Goal: Navigation & Orientation: Find specific page/section

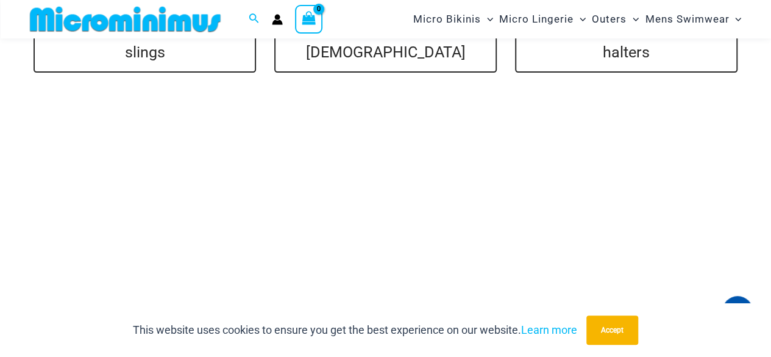
scroll to position [2367, 0]
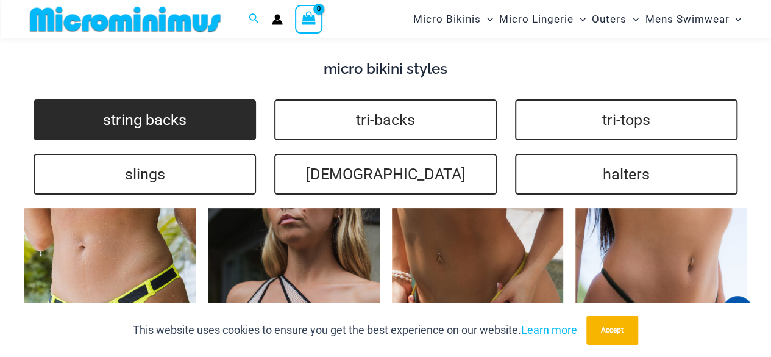
click at [220, 123] on link "string backs" at bounding box center [145, 119] width 223 height 41
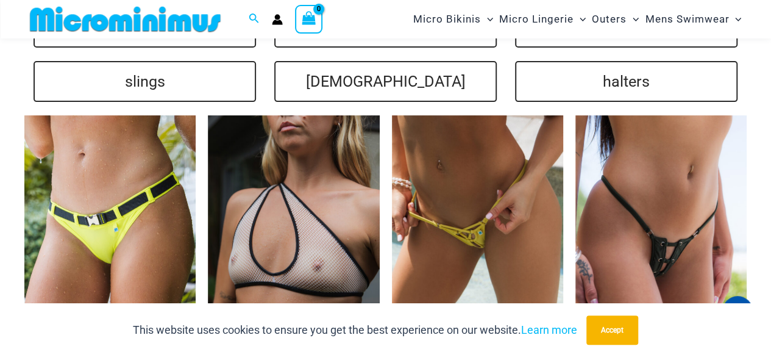
scroll to position [2338, 0]
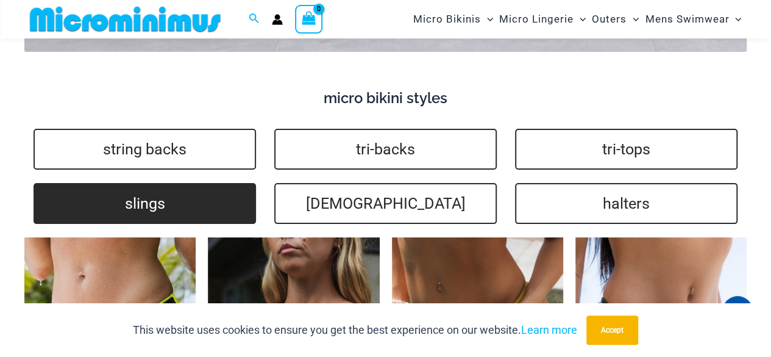
click at [162, 207] on link "slings" at bounding box center [145, 203] width 223 height 41
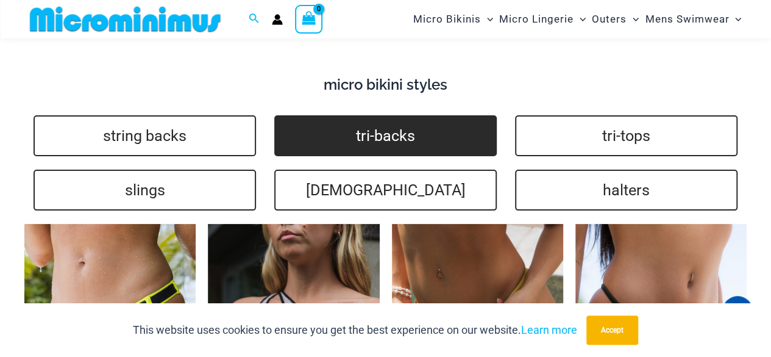
click at [368, 134] on link "tri-backs" at bounding box center [385, 135] width 223 height 41
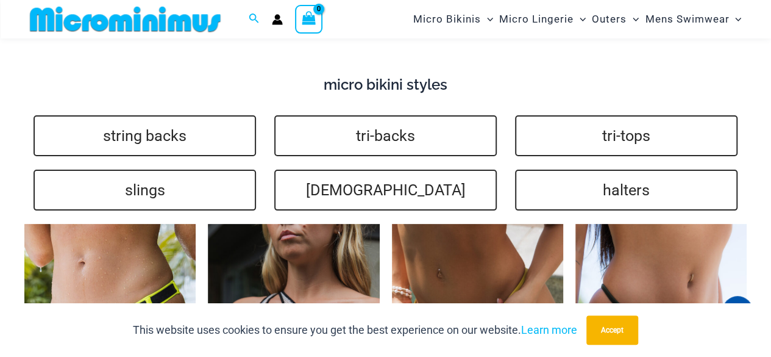
scroll to position [2383, 0]
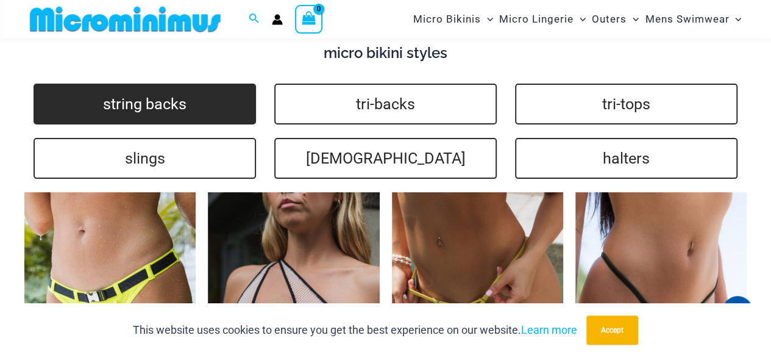
click at [181, 108] on link "string backs" at bounding box center [145, 104] width 223 height 41
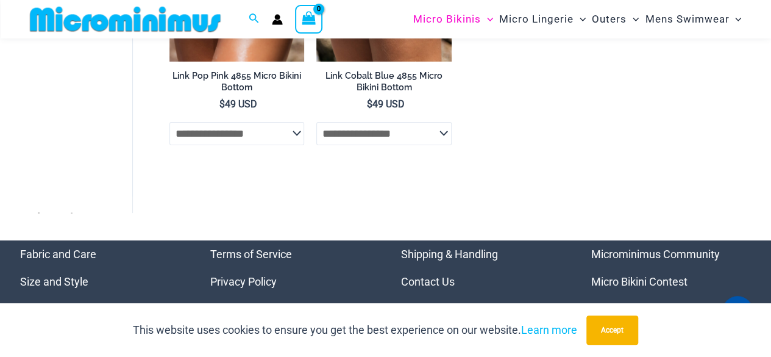
scroll to position [2127, 0]
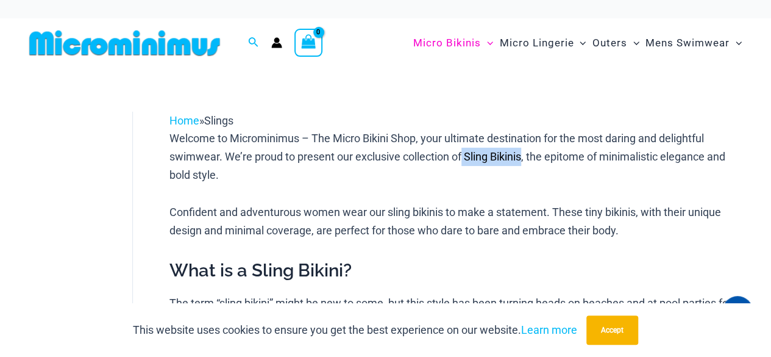
drag, startPoint x: 464, startPoint y: 156, endPoint x: 523, endPoint y: 155, distance: 58.5
click at [523, 155] on p "Welcome to Microminimus – The Micro Bikini Shop, your ultimate destination for …" at bounding box center [458, 156] width 577 height 54
click at [472, 152] on p "Welcome to Microminimus – The Micro Bikini Shop, your ultimate destination for …" at bounding box center [458, 156] width 577 height 54
drag, startPoint x: 473, startPoint y: 153, endPoint x: 520, endPoint y: 151, distance: 47.0
click at [520, 151] on p "Welcome to Microminimus – The Micro Bikini Shop, your ultimate destination for …" at bounding box center [458, 156] width 577 height 54
